Goal: Complete application form

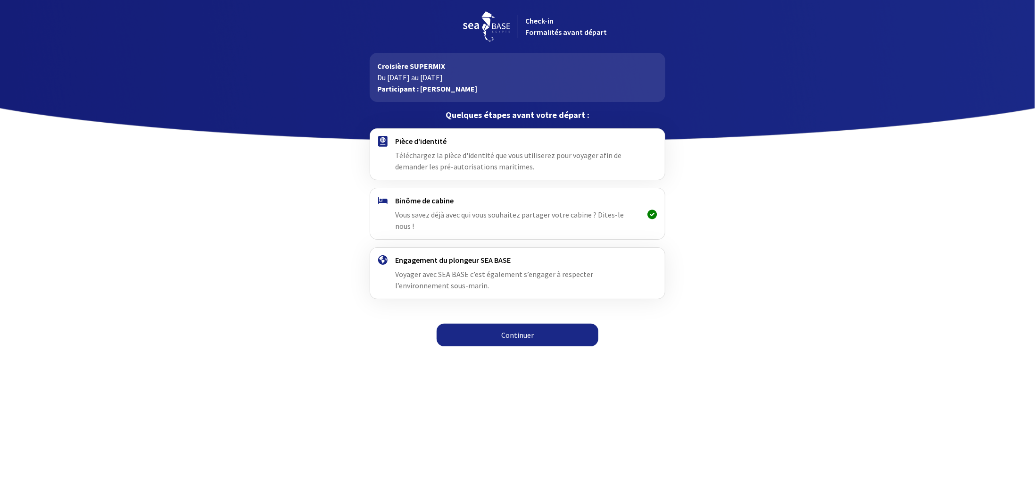
click at [526, 323] on link "Continuer" at bounding box center [518, 334] width 162 height 23
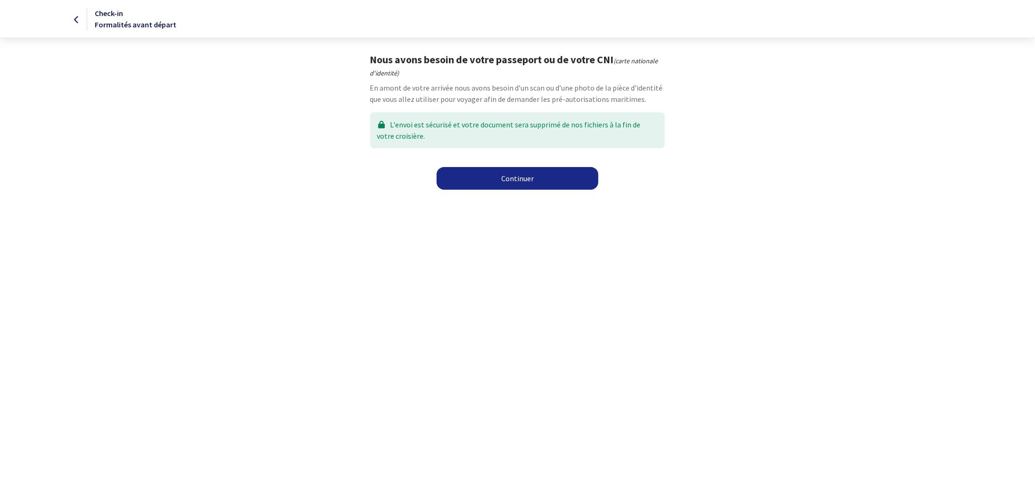
click at [510, 173] on link "Continuer" at bounding box center [518, 178] width 162 height 23
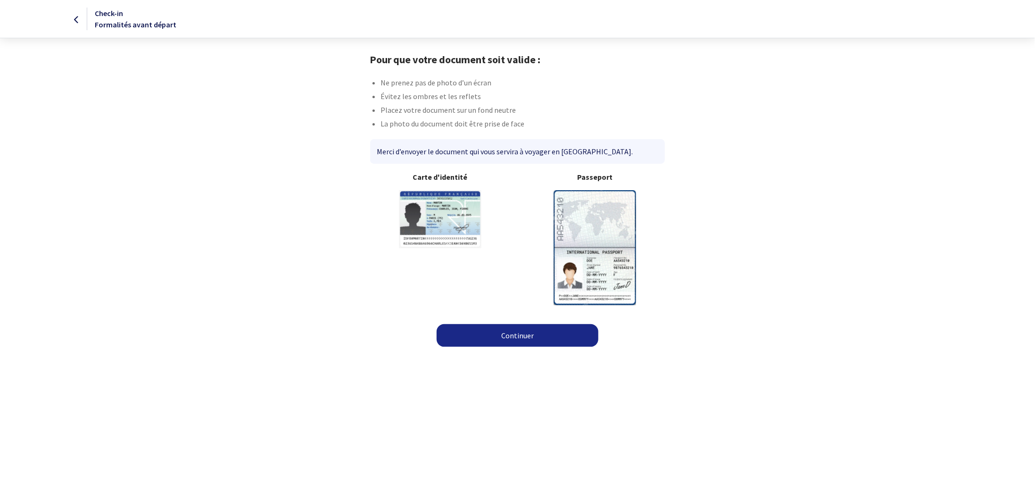
click at [523, 335] on link "Continuer" at bounding box center [518, 335] width 162 height 23
click at [547, 339] on link "Continuer" at bounding box center [518, 335] width 162 height 23
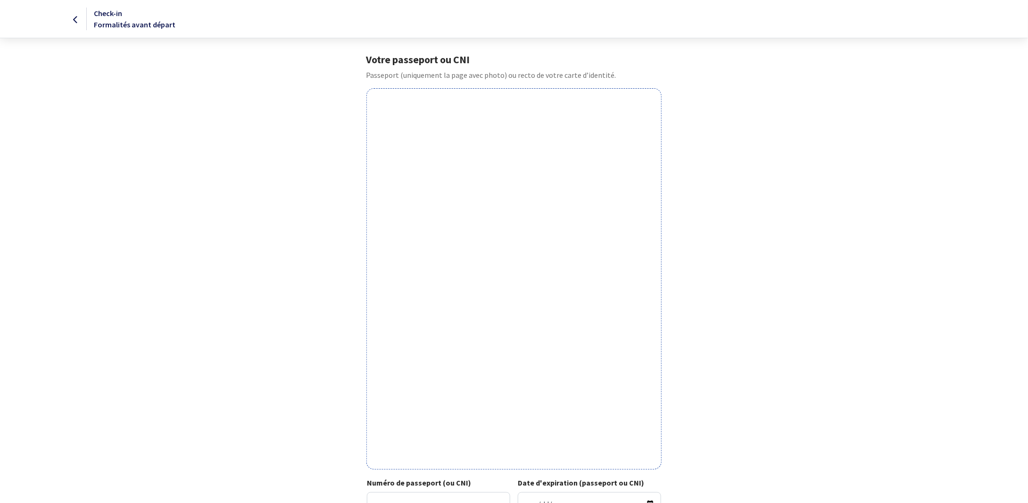
scroll to position [132, 0]
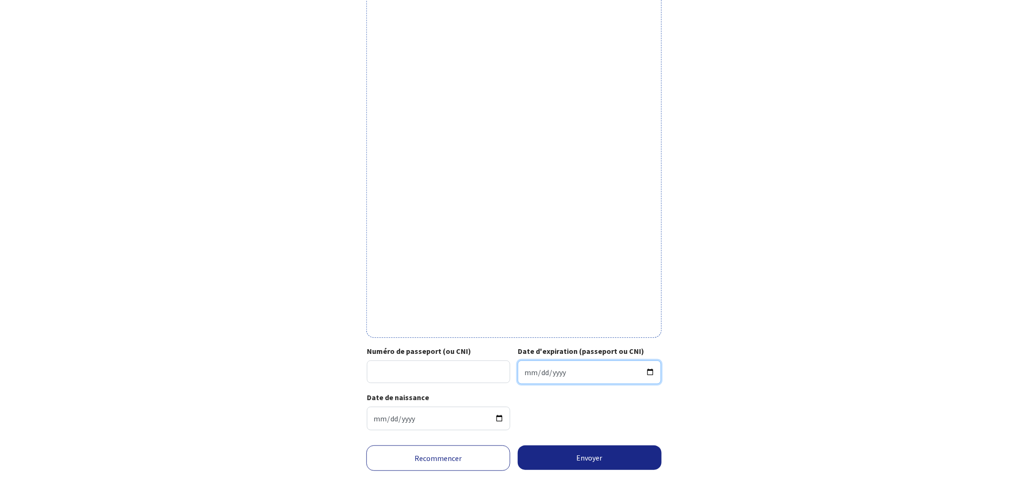
click at [578, 368] on input "Date d'expiration (passeport ou CNI)" at bounding box center [589, 372] width 143 height 24
click at [651, 371] on input "Date d'expiration (passeport ou CNI)" at bounding box center [589, 372] width 143 height 24
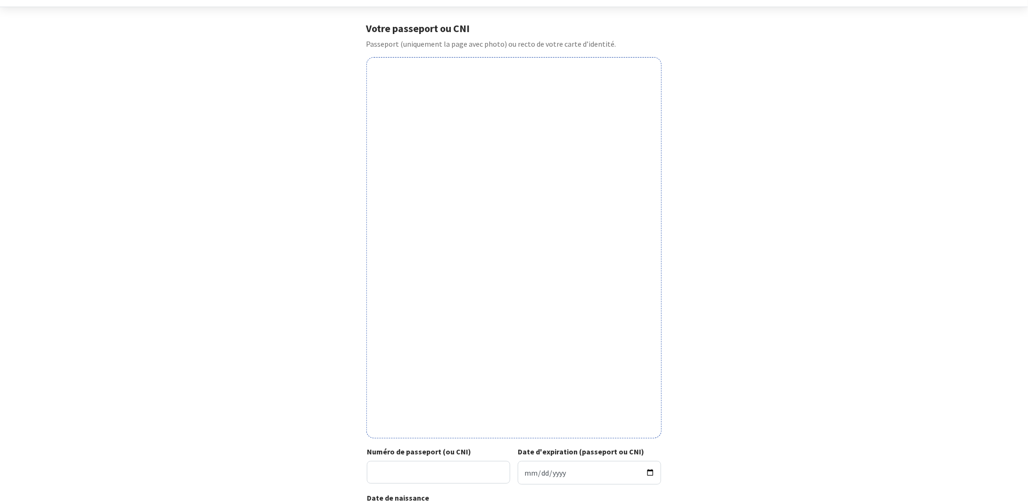
scroll to position [132, 0]
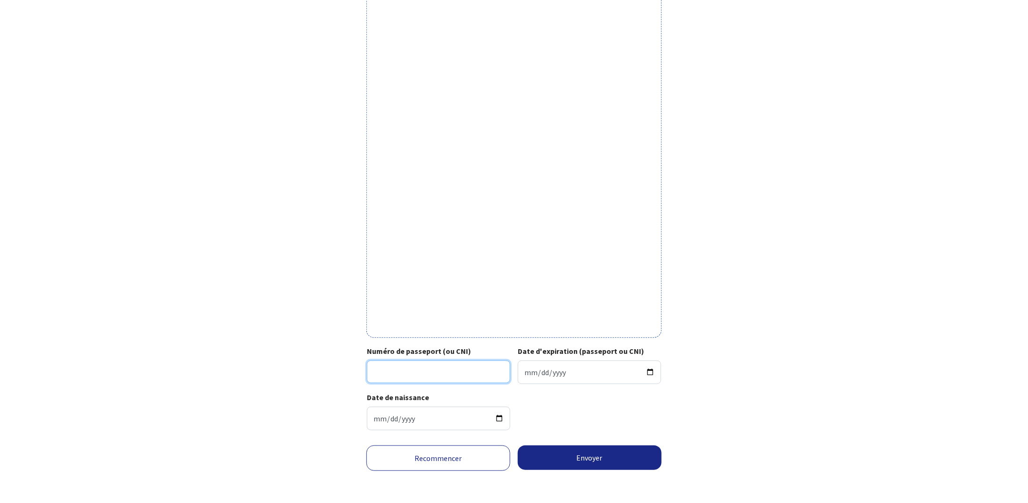
click at [401, 377] on input "Numéro de passeport (ou CNI)" at bounding box center [438, 371] width 143 height 23
click at [651, 368] on input "Date d'expiration (passeport ou CNI)" at bounding box center [589, 372] width 143 height 24
type input "2032-12-05"
click at [407, 367] on input "Numéro de passeport (ou CNI)" at bounding box center [438, 371] width 143 height 23
type input "22IH96045"
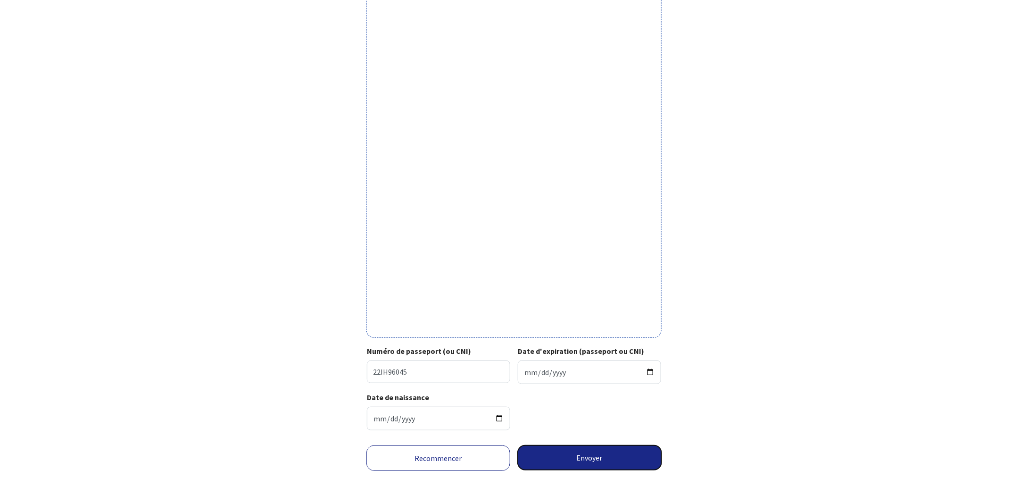
click at [589, 457] on button "Envoyer" at bounding box center [590, 457] width 144 height 25
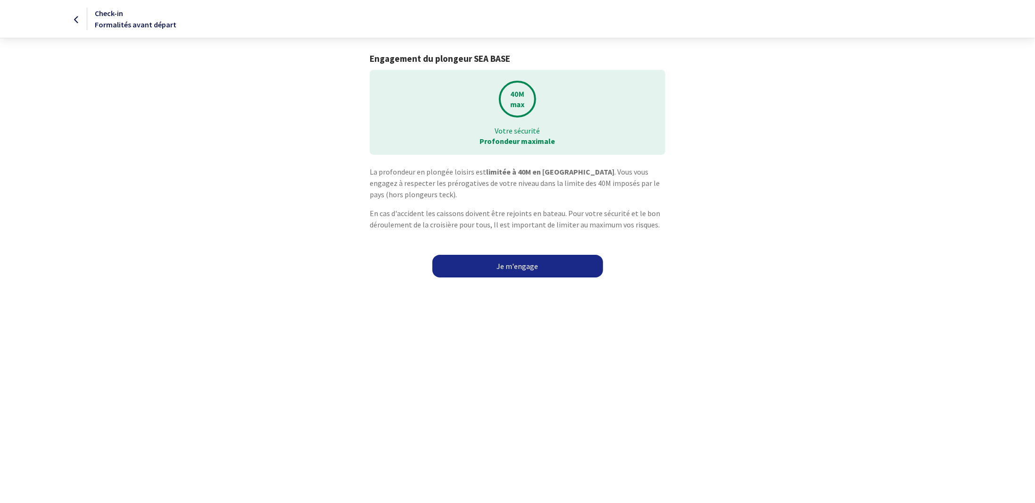
click at [515, 266] on link "Je m'engage" at bounding box center [517, 266] width 171 height 23
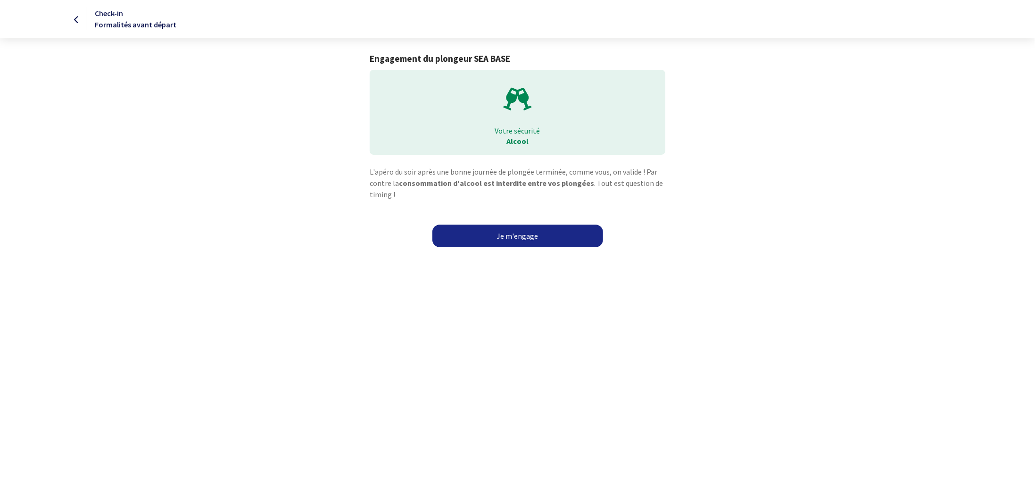
click at [512, 237] on link "Je m'engage" at bounding box center [517, 235] width 171 height 23
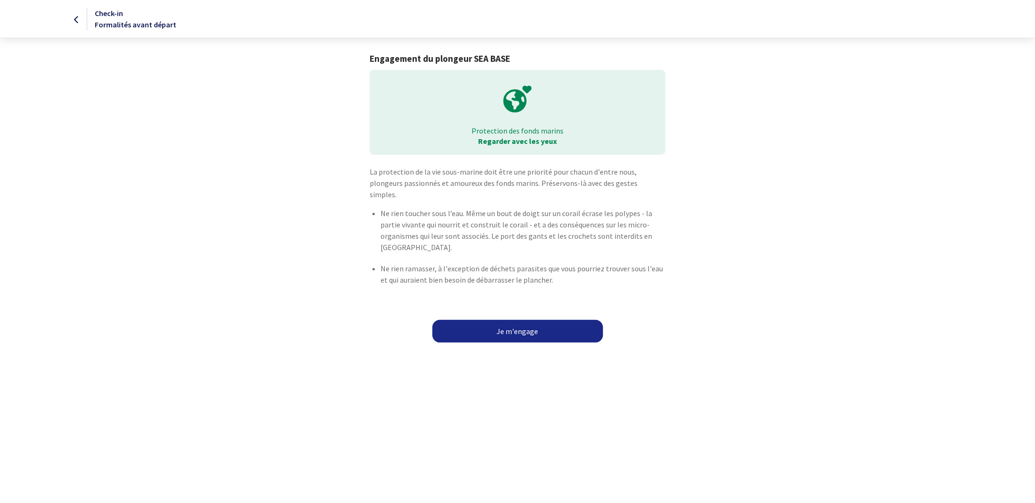
click at [518, 320] on link "Je m'engage" at bounding box center [517, 331] width 171 height 23
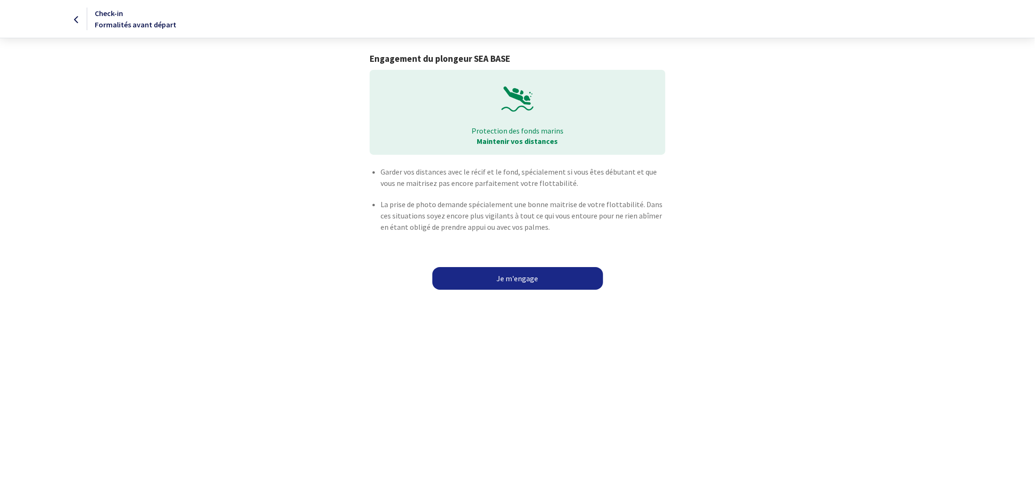
click at [513, 274] on link "Je m'engage" at bounding box center [517, 278] width 171 height 23
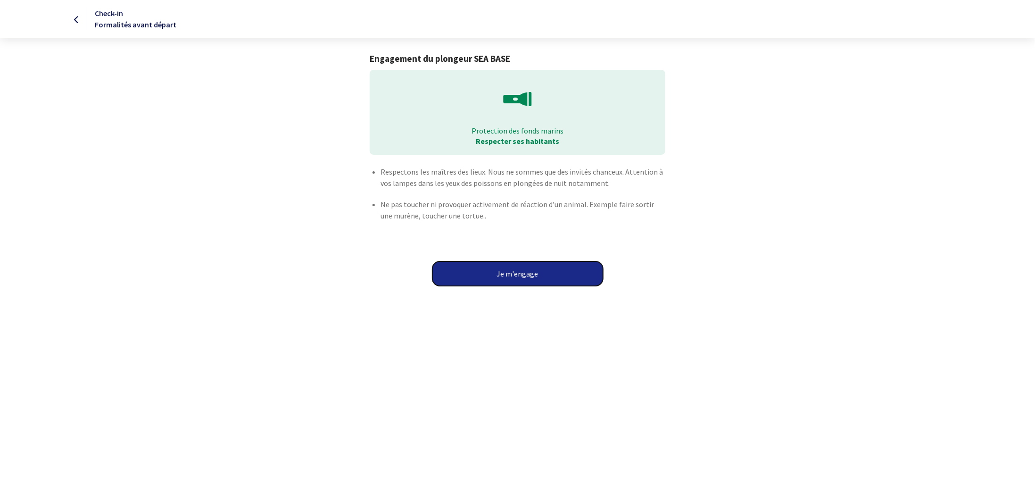
click at [523, 266] on button "Je m'engage" at bounding box center [517, 273] width 171 height 25
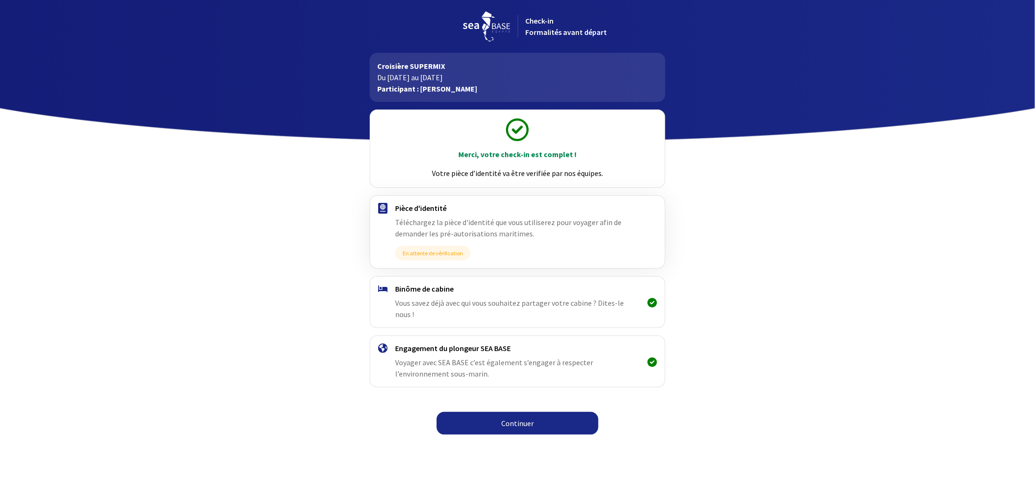
click at [521, 412] on link "Continuer" at bounding box center [518, 423] width 162 height 23
click at [517, 412] on link "Continuer" at bounding box center [518, 423] width 162 height 23
click at [448, 343] on h4 "Engagement du plongeur SEA BASE" at bounding box center [517, 347] width 245 height 9
click at [442, 289] on h4 "Binôme de cabine" at bounding box center [517, 288] width 245 height 9
click at [489, 412] on link "Continuer" at bounding box center [518, 423] width 162 height 23
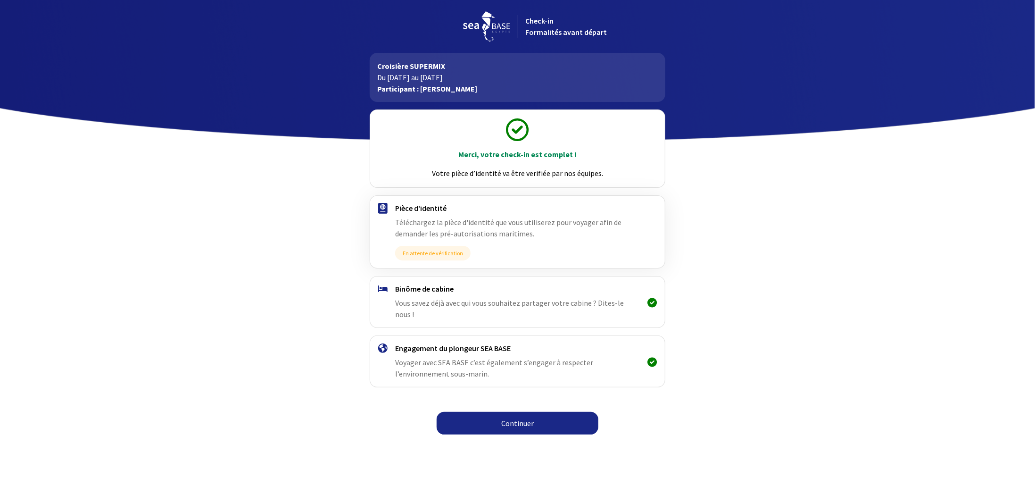
click at [741, 210] on div "Merci, votre check-in est complet ! Votre pièce d’identité va être verifiée par…" at bounding box center [517, 271] width 533 height 338
click at [410, 255] on span "En attente de vérification" at bounding box center [432, 253] width 75 height 15
click at [582, 412] on link "Continuer" at bounding box center [518, 423] width 162 height 23
click at [557, 412] on link "Continuer" at bounding box center [518, 423] width 162 height 23
